Goal: Find specific page/section: Find specific page/section

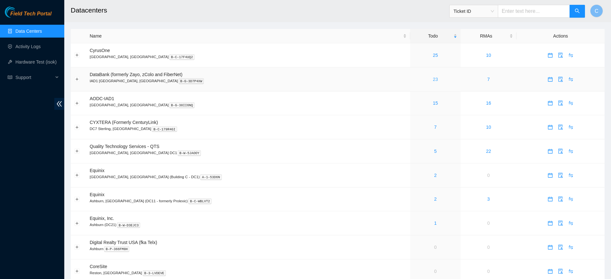
click at [433, 79] on link "23" at bounding box center [435, 79] width 5 height 5
click at [558, 80] on icon "audit" at bounding box center [560, 79] width 5 height 5
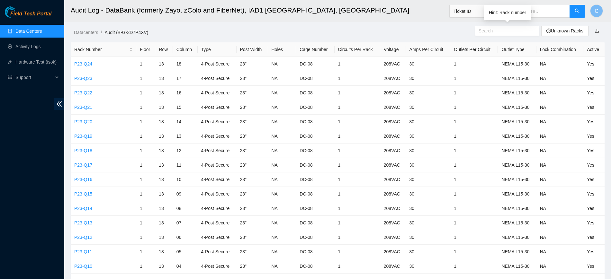
click at [497, 30] on input "text" at bounding box center [504, 30] width 52 height 7
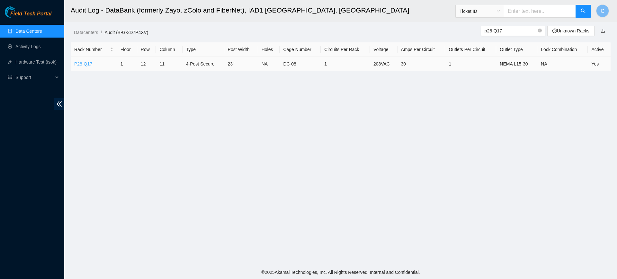
type input "p28-Q17"
click at [84, 64] on link "P28-Q17" at bounding box center [83, 63] width 18 height 5
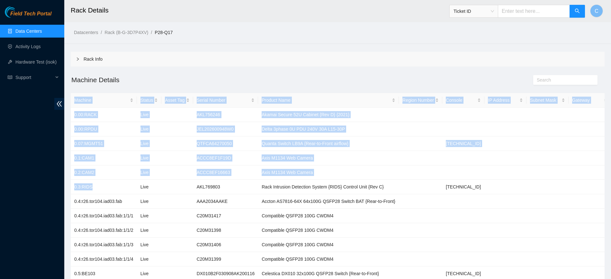
drag, startPoint x: 98, startPoint y: 184, endPoint x: 66, endPoint y: 167, distance: 36.1
click at [105, 177] on td "0.2:CAM2" at bounding box center [104, 172] width 66 height 14
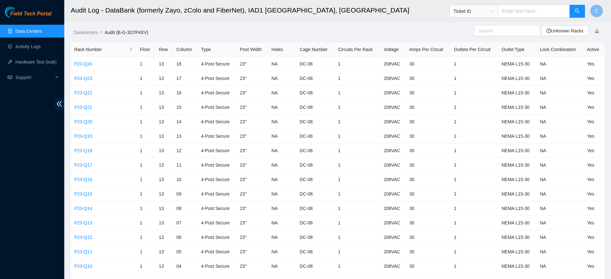
click at [511, 25] on div "Datacenters / Audit (B-G-3D7P4XV) / Unknown Racks" at bounding box center [337, 18] width 546 height 36
click at [507, 32] on input "text" at bounding box center [504, 30] width 52 height 7
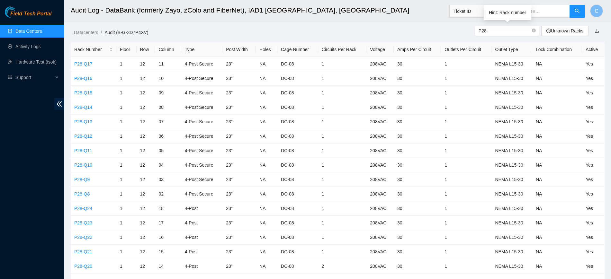
click at [507, 32] on input "P28-" at bounding box center [504, 30] width 52 height 7
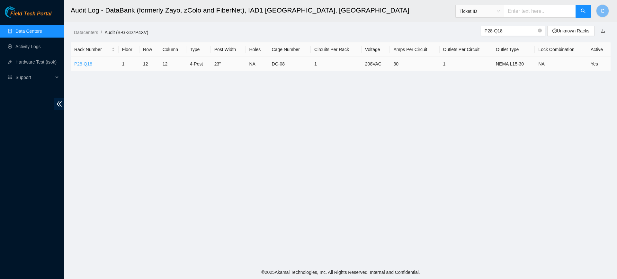
type input "P28-Q18"
click at [78, 65] on link "P28-Q18" at bounding box center [83, 63] width 18 height 5
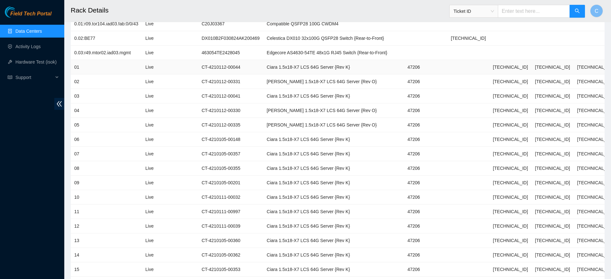
scroll to position [178, 0]
click at [178, 169] on td at bounding box center [181, 168] width 31 height 14
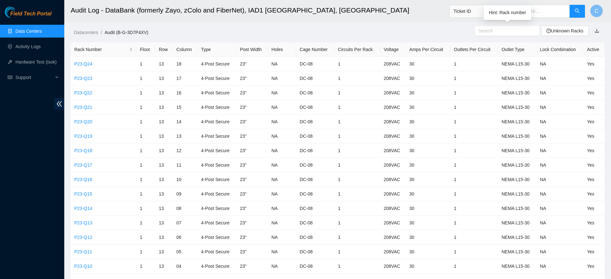
click at [499, 31] on input "text" at bounding box center [504, 30] width 52 height 7
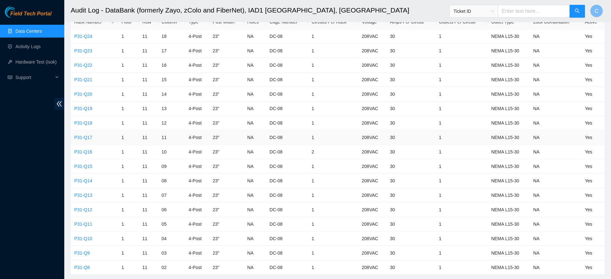
scroll to position [43, 0]
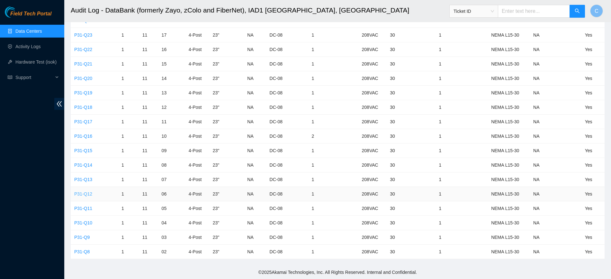
type input "P31-Q"
click at [83, 192] on link "P31-Q12" at bounding box center [83, 193] width 18 height 5
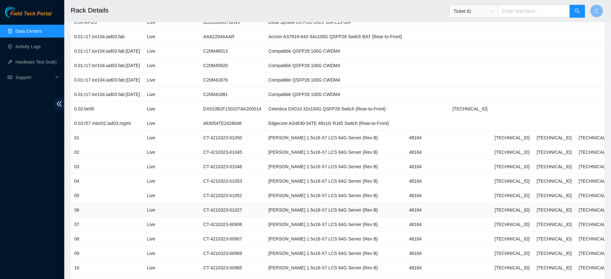
scroll to position [107, 0]
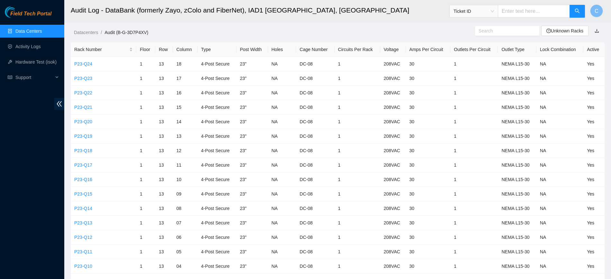
click at [26, 29] on link "Data Centers" at bounding box center [28, 31] width 26 height 5
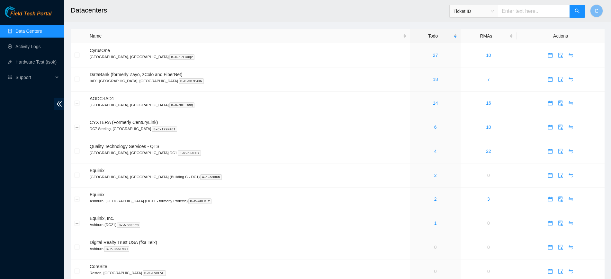
click at [42, 33] on link "Data Centers" at bounding box center [28, 31] width 26 height 5
